Goal: Task Accomplishment & Management: Use online tool/utility

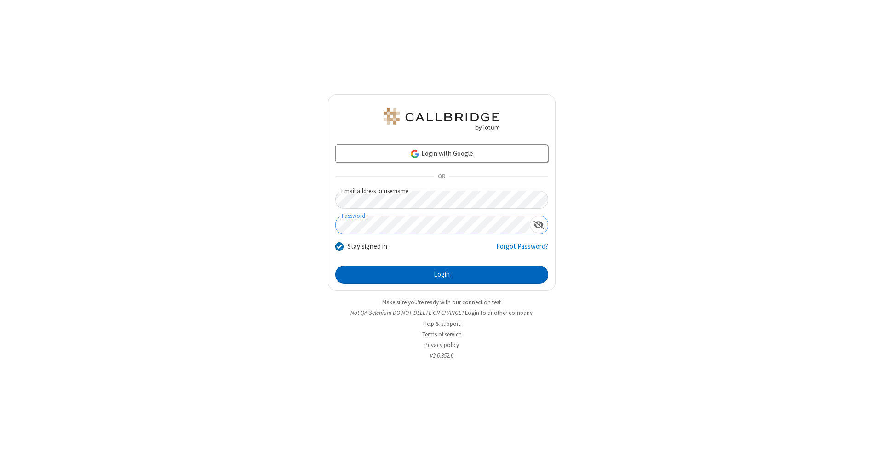
click at [442, 275] on button "Login" at bounding box center [441, 275] width 213 height 18
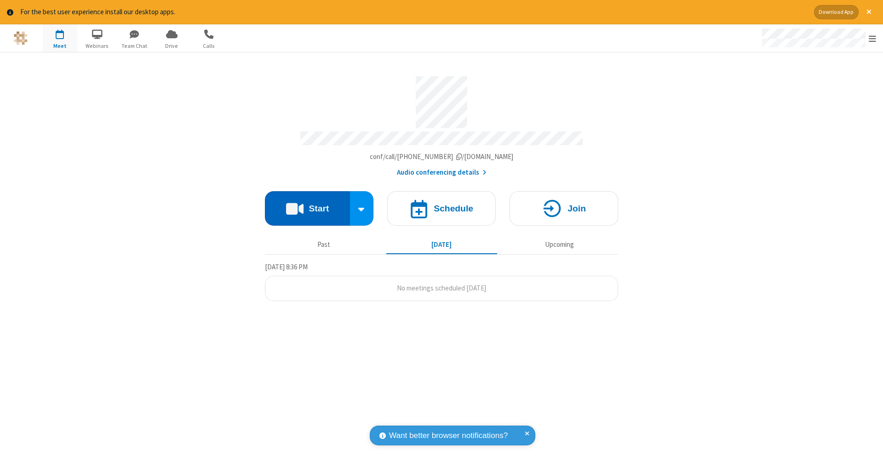
click at [307, 204] on button "Start" at bounding box center [307, 208] width 85 height 34
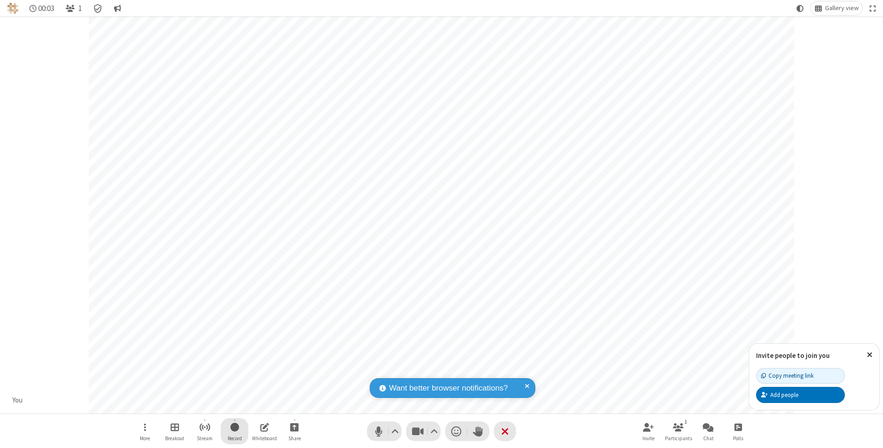
click at [235, 431] on span "Start recording" at bounding box center [234, 427] width 9 height 11
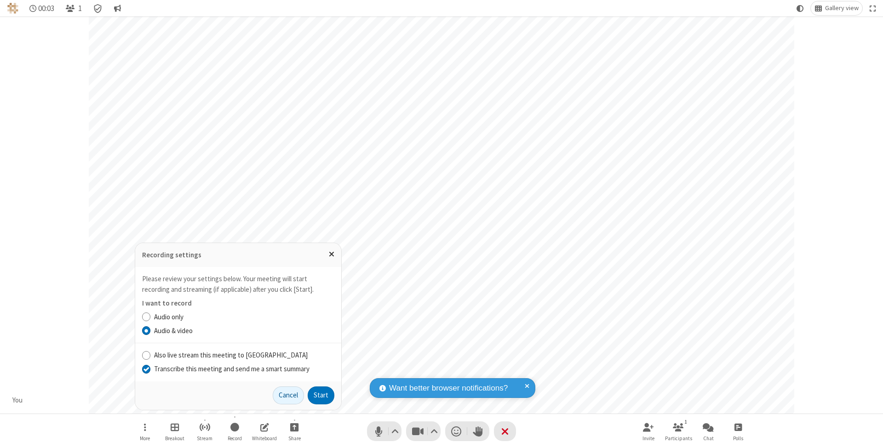
click at [146, 369] on input "Transcribe this meeting and send me a smart summary" at bounding box center [146, 369] width 9 height 10
click at [321, 396] on button "Start" at bounding box center [321, 396] width 27 height 18
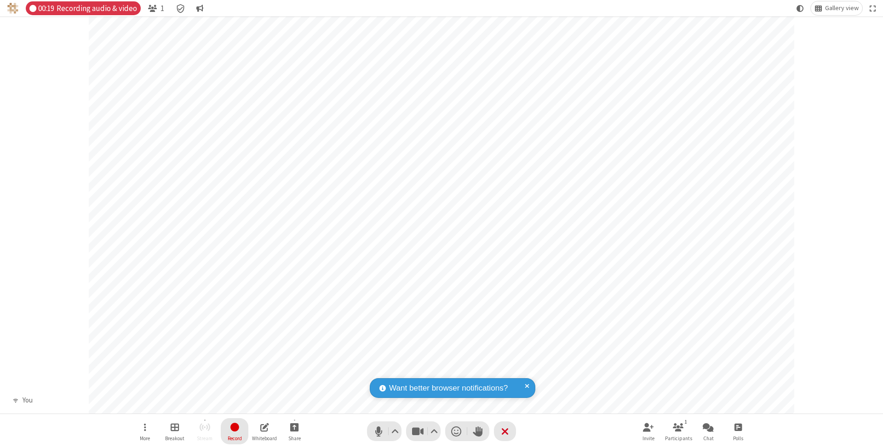
click at [235, 431] on span "Stop recording" at bounding box center [234, 427] width 11 height 12
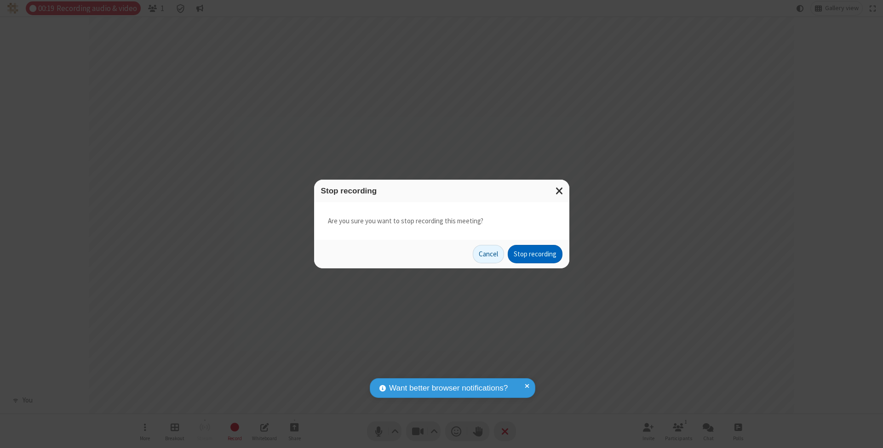
click at [535, 254] on button "Stop recording" at bounding box center [535, 254] width 55 height 18
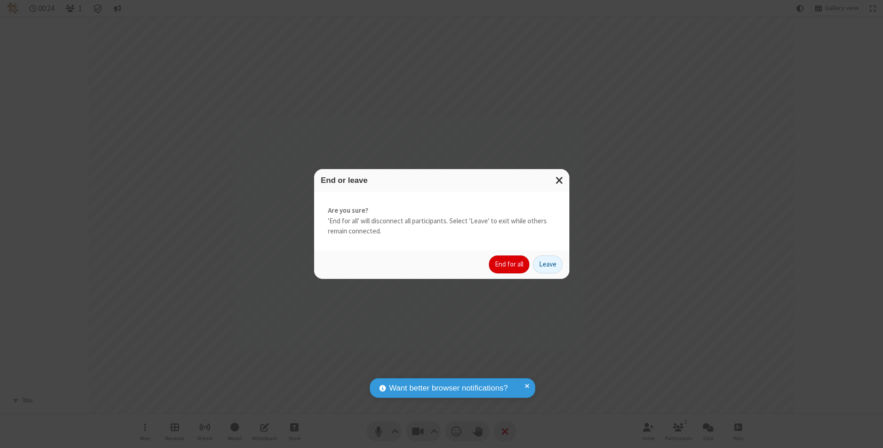
click at [510, 264] on button "End for all" at bounding box center [509, 265] width 40 height 18
